Goal: Information Seeking & Learning: Find specific page/section

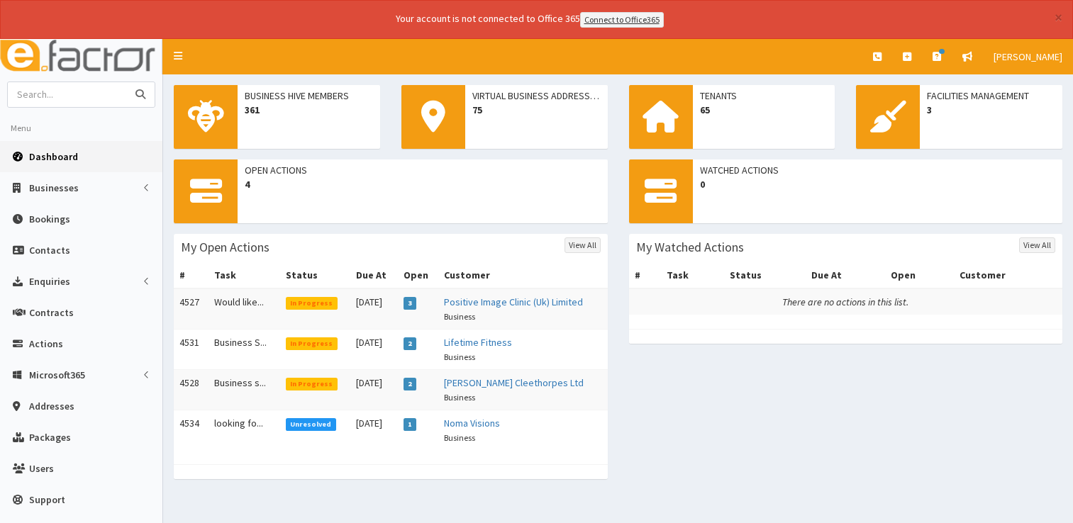
drag, startPoint x: 0, startPoint y: 0, endPoint x: 52, endPoint y: 95, distance: 108.6
click at [52, 95] on input "text" at bounding box center [67, 94] width 119 height 25
type input "07759324883"
click at [126, 82] on button "submit" at bounding box center [140, 94] width 28 height 25
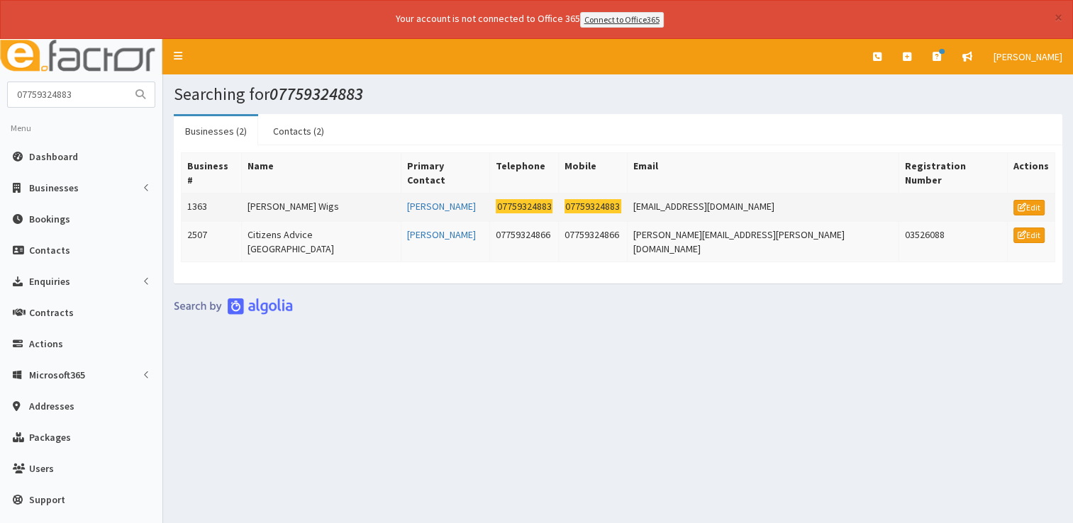
click at [301, 193] on td "Angela Smith Wigs" at bounding box center [321, 207] width 160 height 28
drag, startPoint x: 82, startPoint y: 85, endPoint x: -3, endPoint y: 96, distance: 85.8
click at [0, 96] on html "× Your account is not connected to Office 365 Connect to Office365 E Toggle nav…" at bounding box center [536, 281] width 1073 height 562
type input "angela smith"
click at [126, 82] on button "submit" at bounding box center [140, 94] width 28 height 25
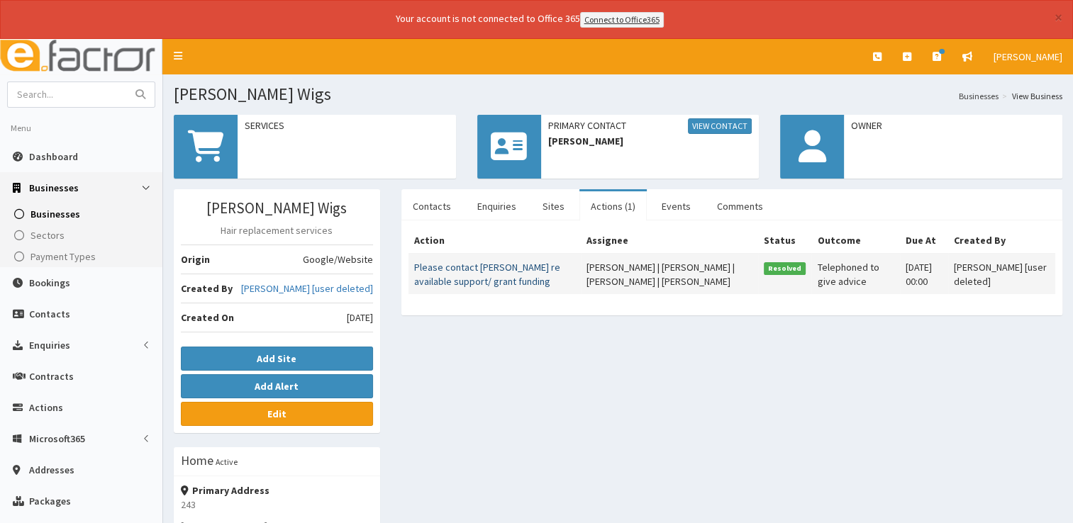
click at [474, 268] on link "Please contact [PERSON_NAME] re available support/ grant funding" at bounding box center [487, 274] width 146 height 27
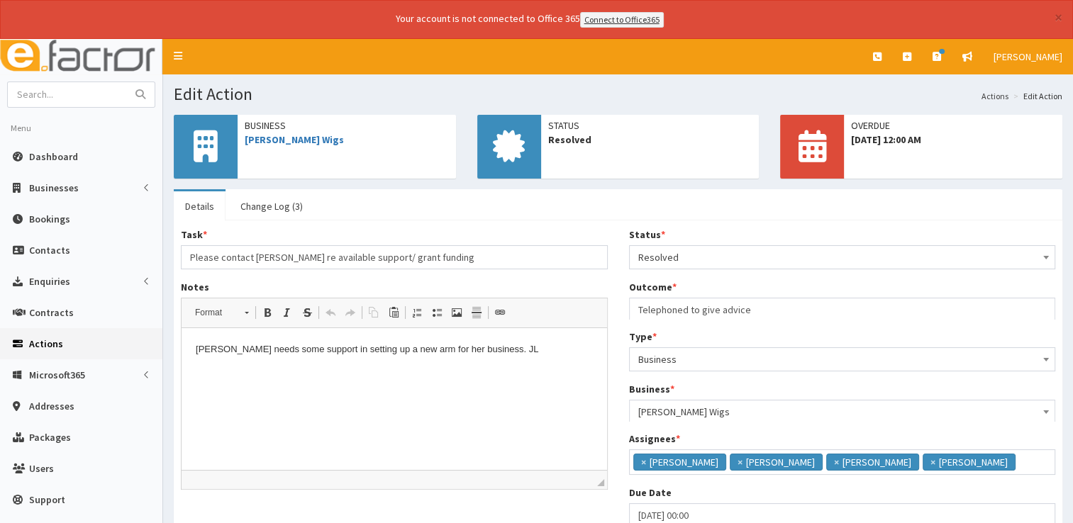
scroll to position [9, 0]
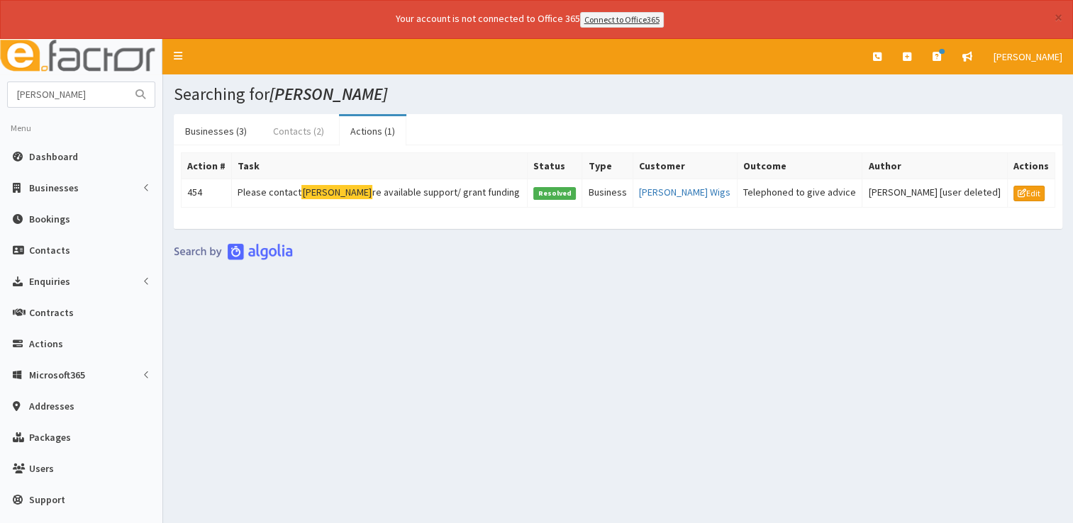
click at [285, 116] on link "Contacts (2)" at bounding box center [299, 131] width 74 height 30
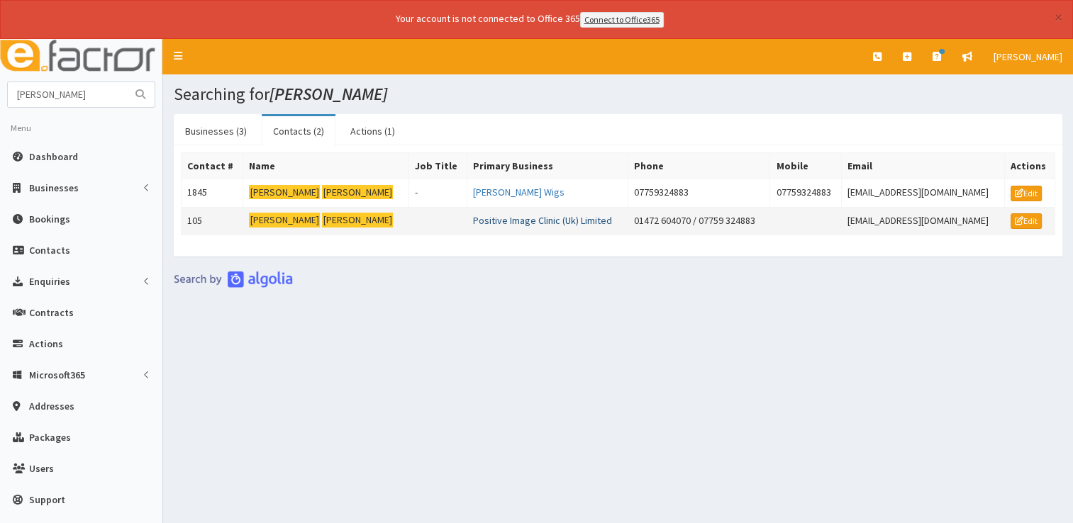
click at [473, 217] on link "Positive Image Clinic (Uk) Limited" at bounding box center [542, 220] width 139 height 13
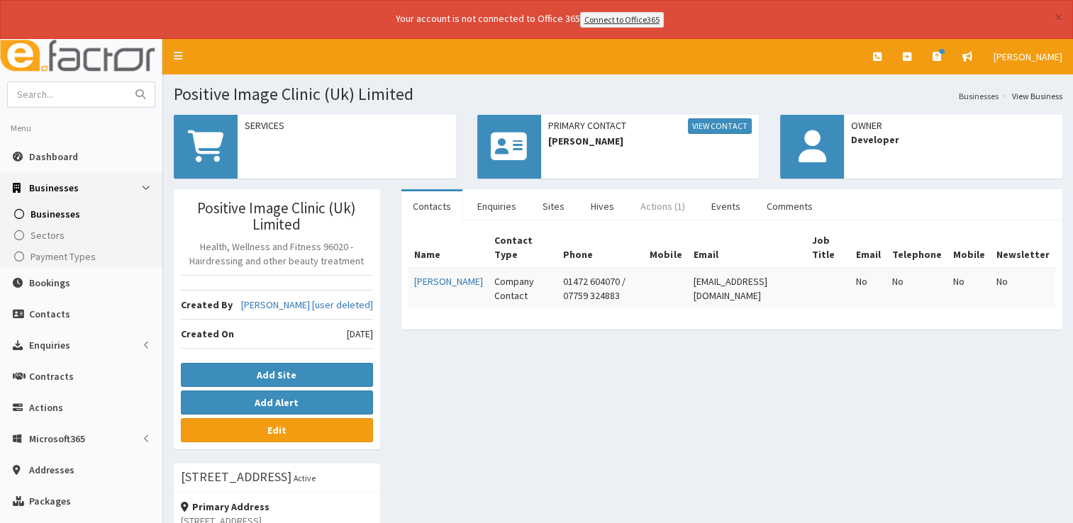
click at [667, 205] on link "Actions (1)" at bounding box center [662, 206] width 67 height 30
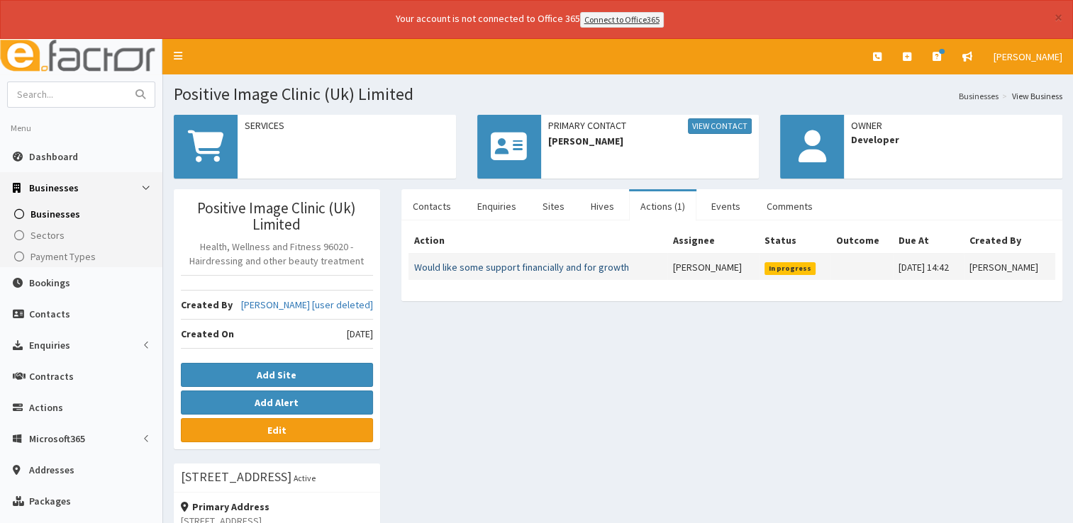
click at [467, 265] on link "Would like some support financially and for growth" at bounding box center [521, 267] width 215 height 13
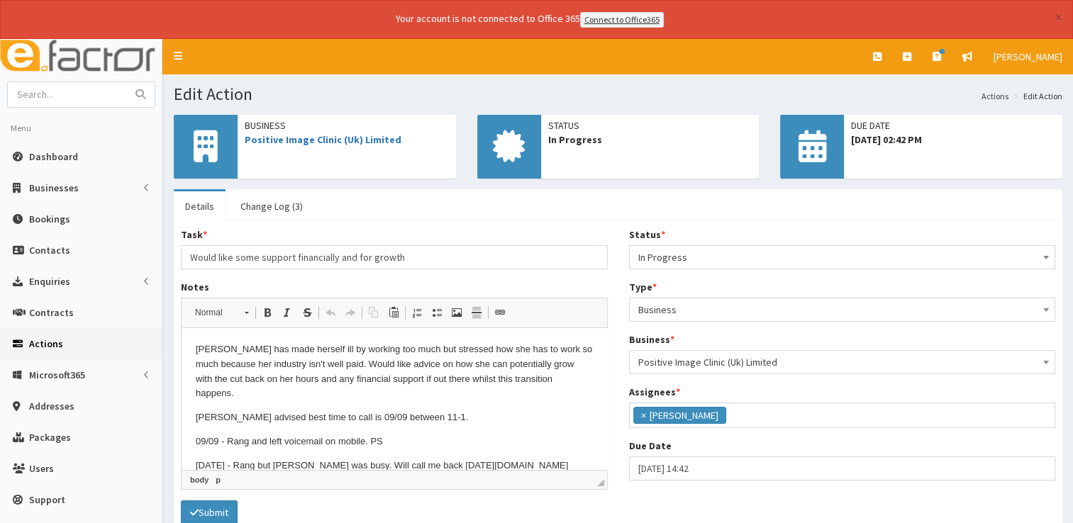
scroll to position [3, 0]
